Goal: Unclear

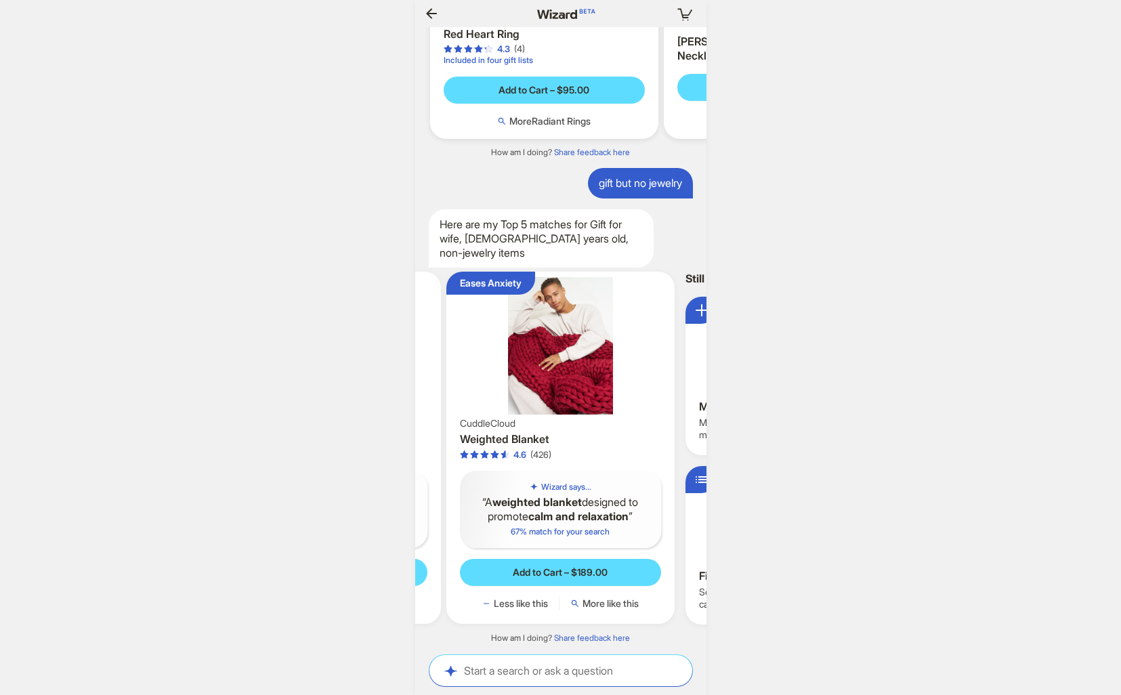
scroll to position [0, 1569]
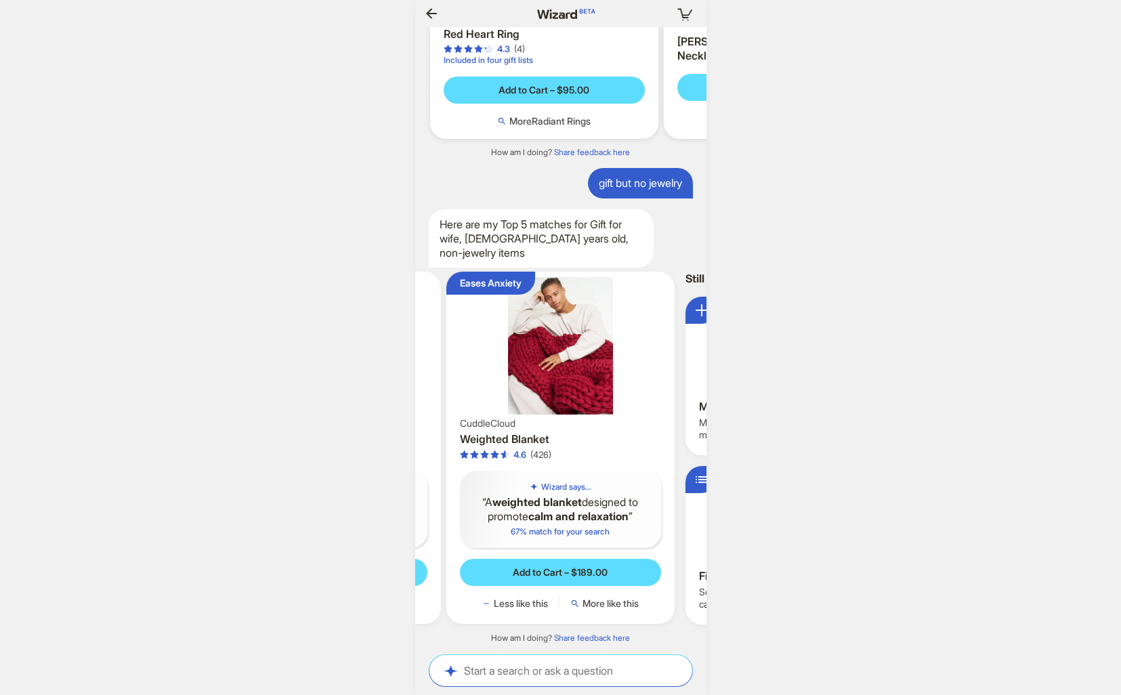
scroll to position [0, 1499]
